Goal: Transaction & Acquisition: Purchase product/service

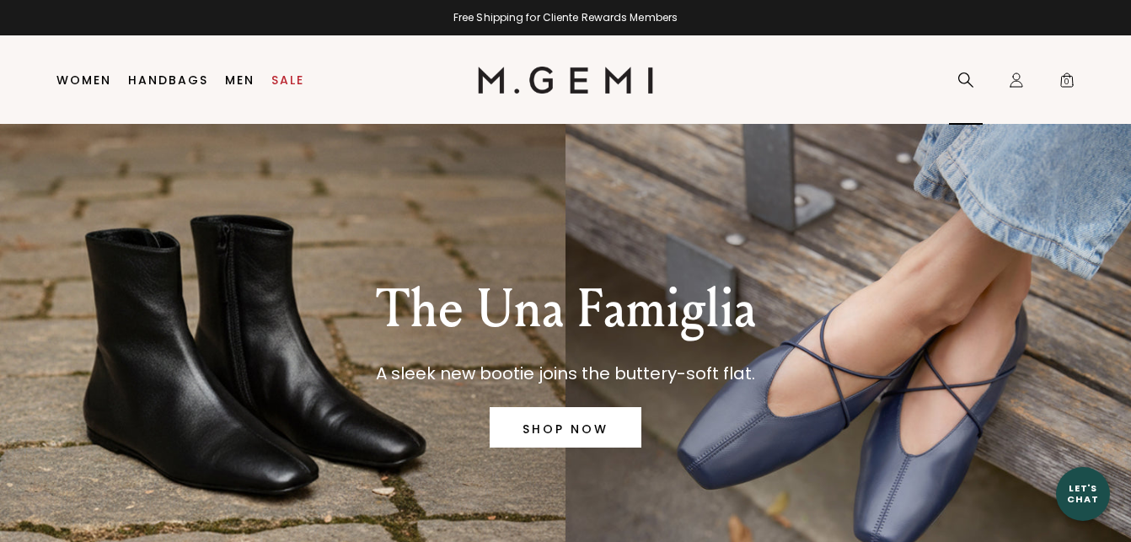
click at [965, 79] on icon at bounding box center [966, 80] width 17 height 17
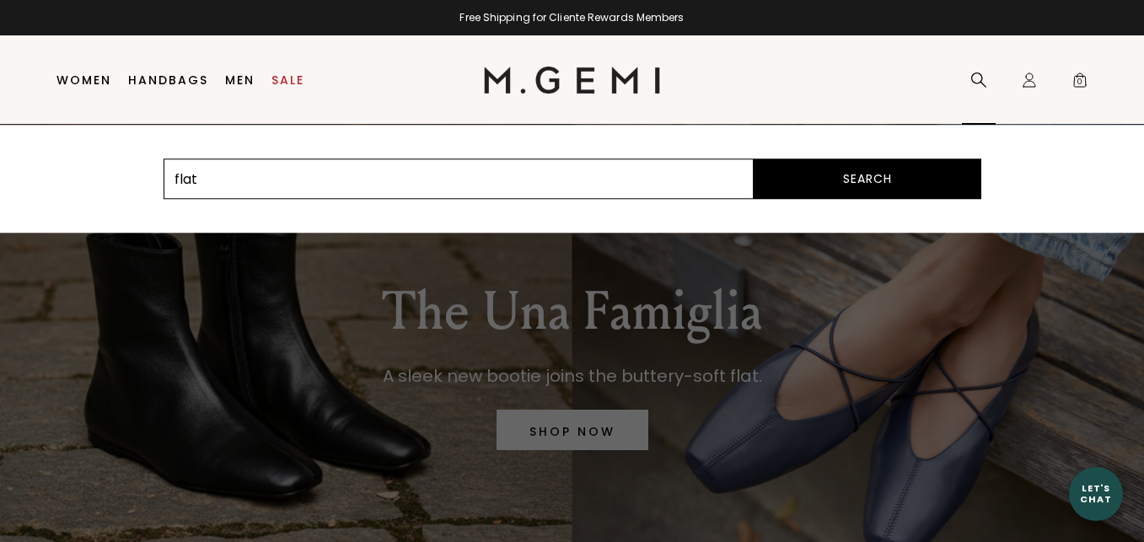
type input "flat"
click at [754, 158] on button "Search" at bounding box center [868, 178] width 228 height 40
drag, startPoint x: 550, startPoint y: 229, endPoint x: 502, endPoint y: 165, distance: 79.6
click at [962, 125] on div "flat Search" at bounding box center [979, 80] width 34 height 89
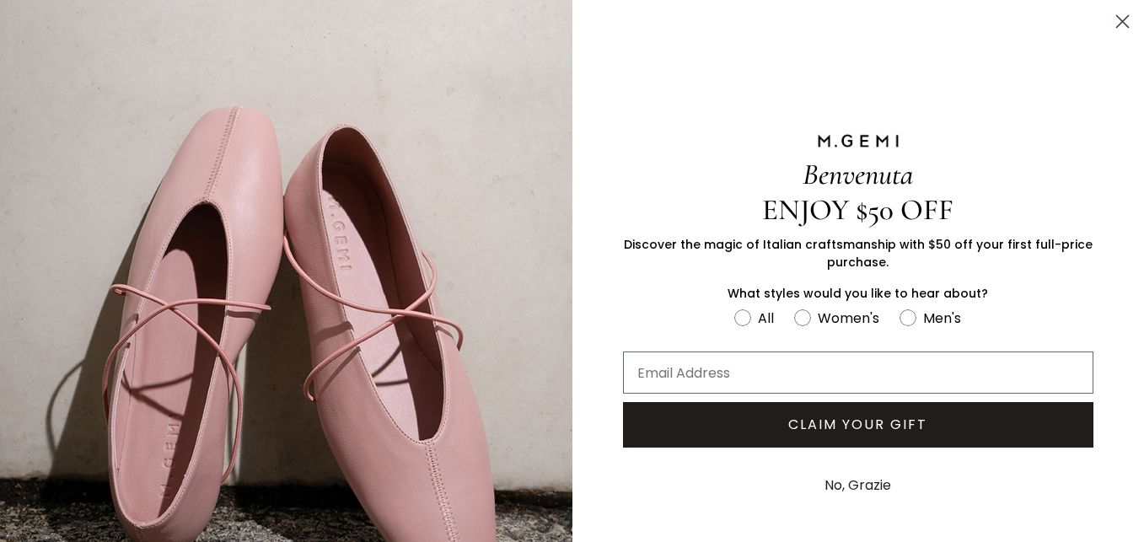
click at [1109, 13] on circle "Close dialog" at bounding box center [1123, 22] width 28 height 28
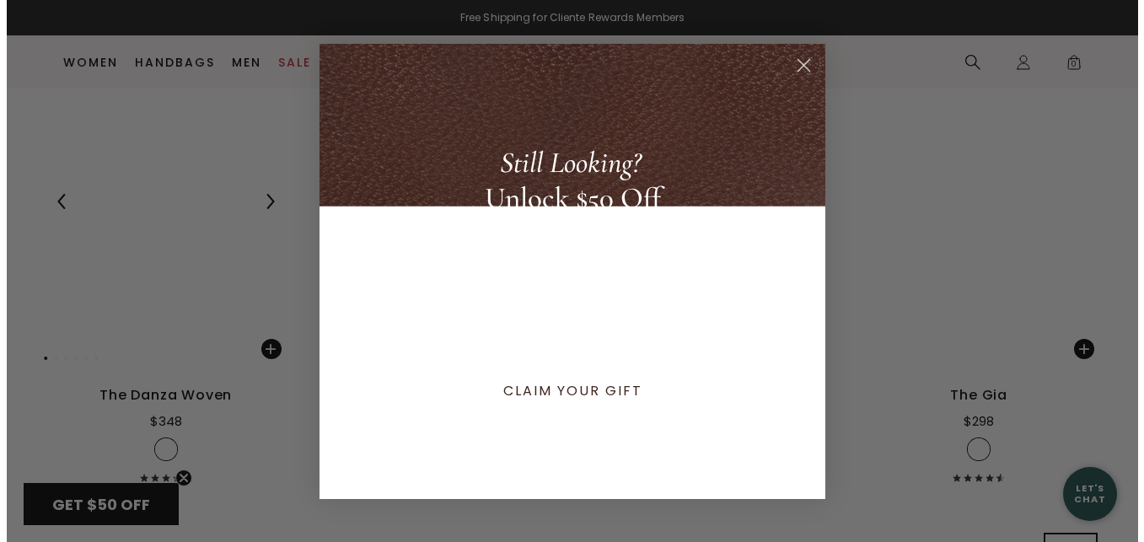
scroll to position [6155, 0]
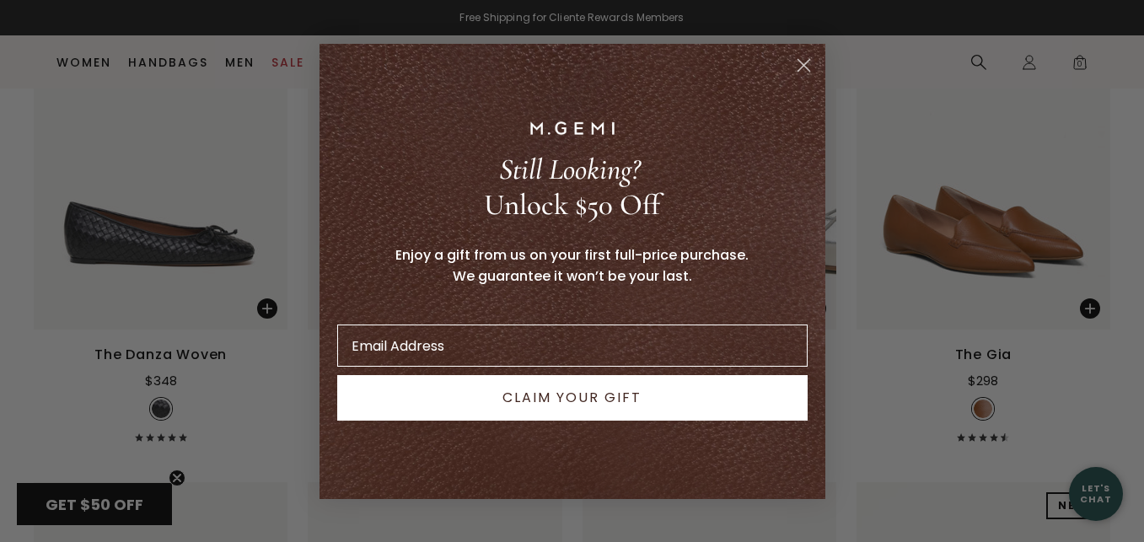
click at [808, 56] on circle "Close dialog" at bounding box center [803, 65] width 28 height 28
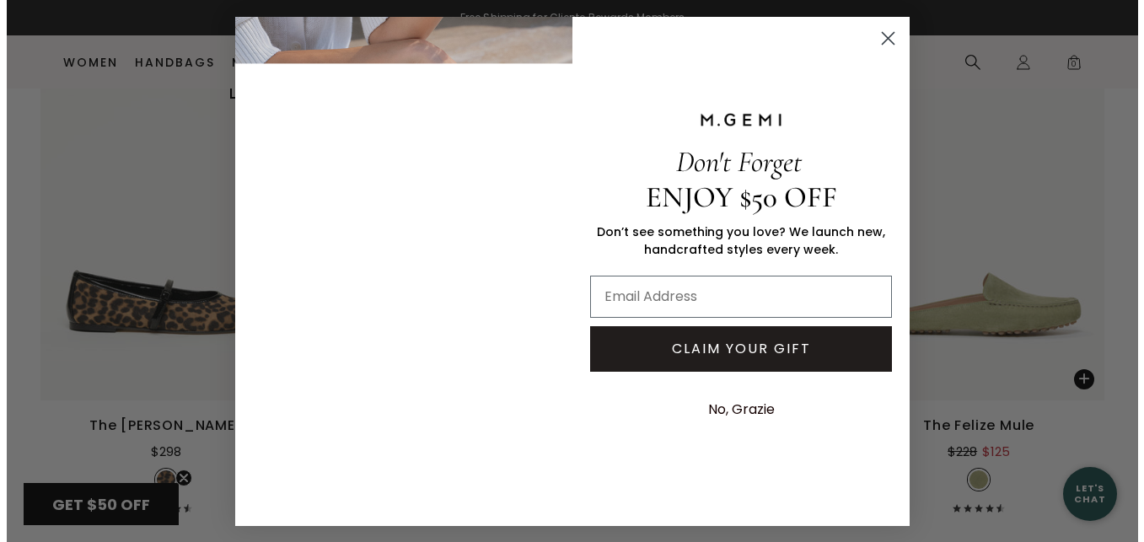
scroll to position [5137, 0]
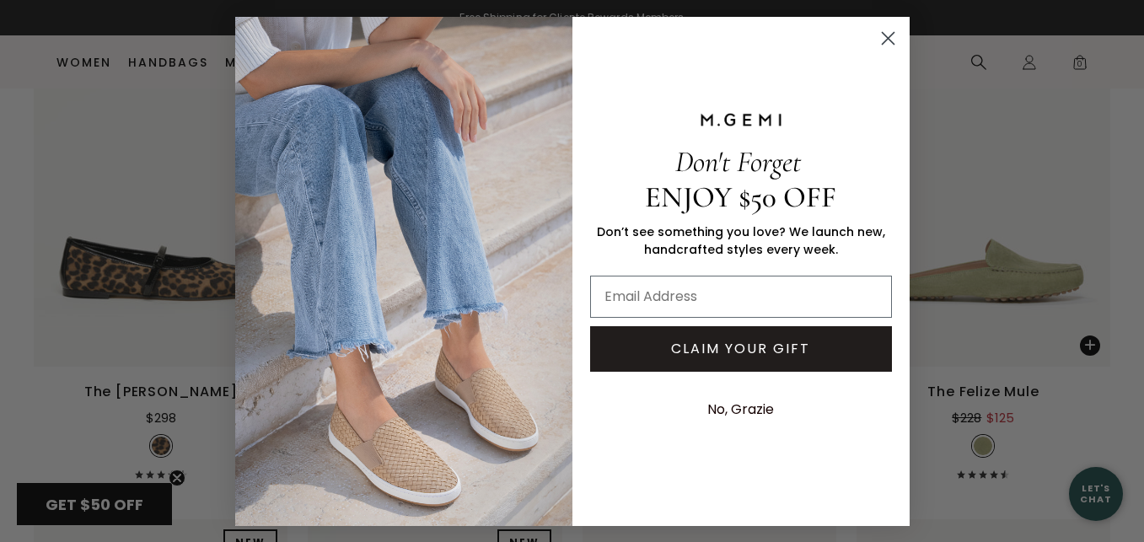
click at [883, 35] on circle "Close dialog" at bounding box center [887, 38] width 28 height 28
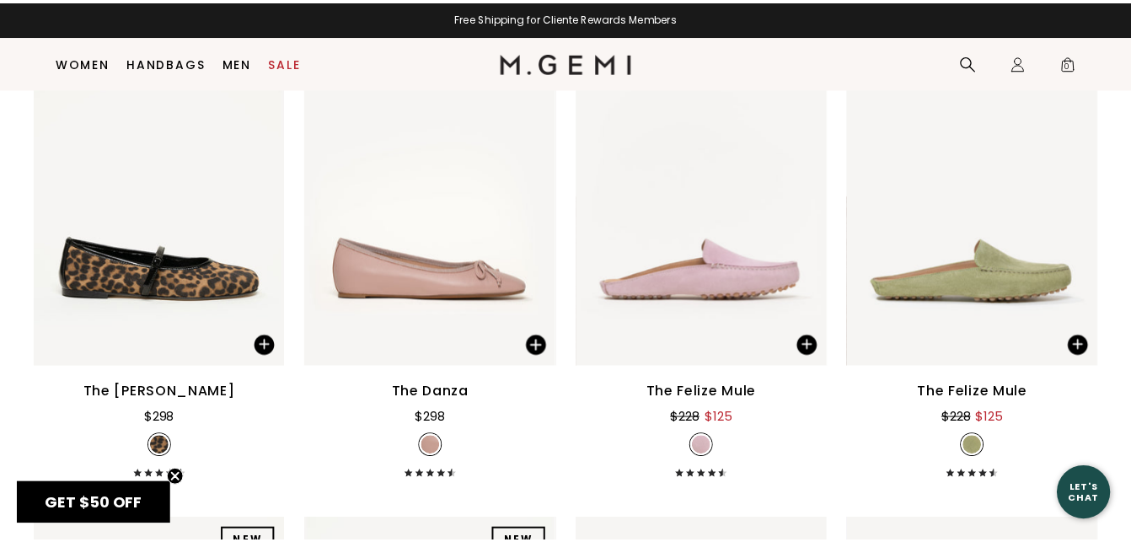
scroll to position [5103, 0]
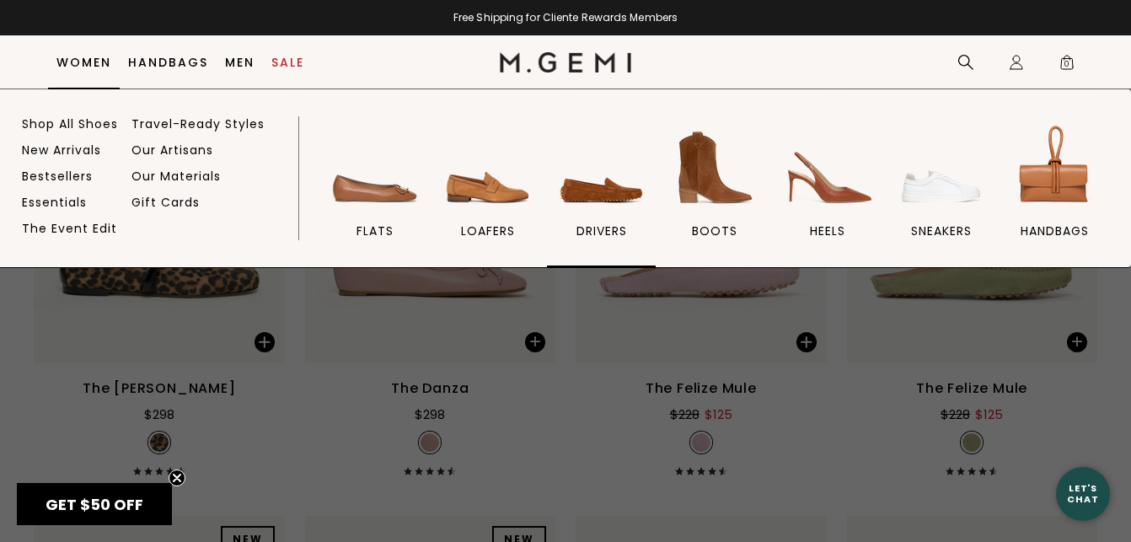
click at [603, 218] on link "drivers" at bounding box center [601, 194] width 109 height 147
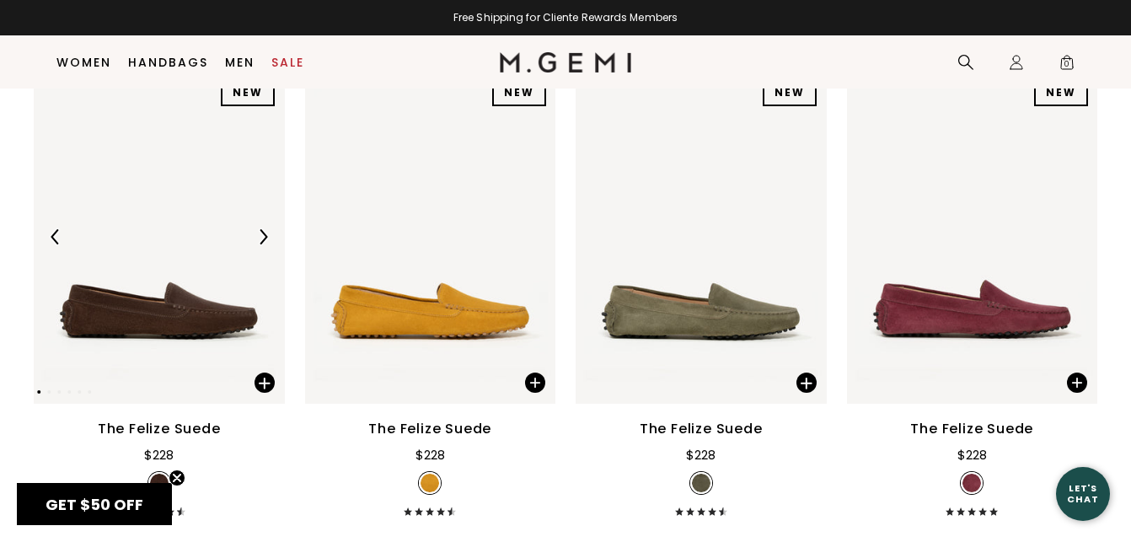
scroll to position [386, 0]
